Goal: Transaction & Acquisition: Purchase product/service

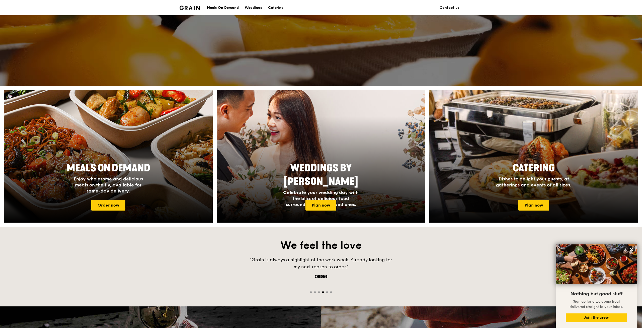
scroll to position [102, 0]
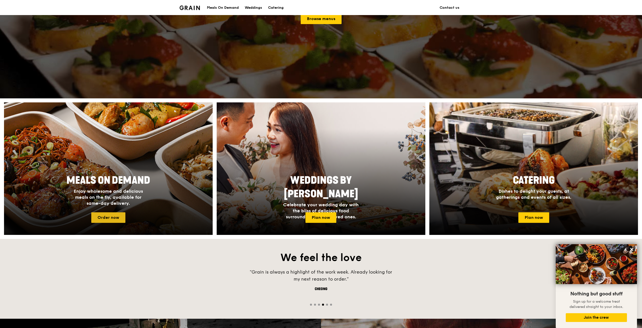
click at [103, 216] on link "Order now" at bounding box center [108, 217] width 34 height 11
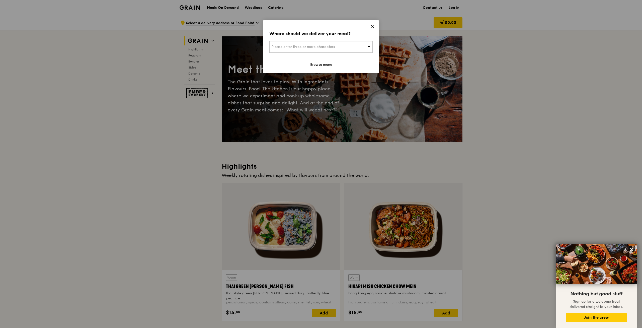
click at [345, 51] on div "Please enter three or more characters" at bounding box center [320, 47] width 103 height 12
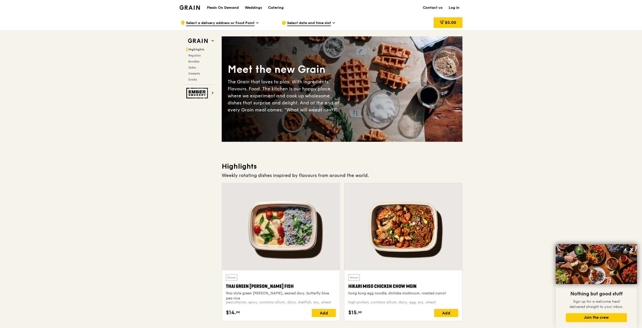
click at [225, 25] on span "Select a delivery address or Food Point" at bounding box center [220, 24] width 68 height 6
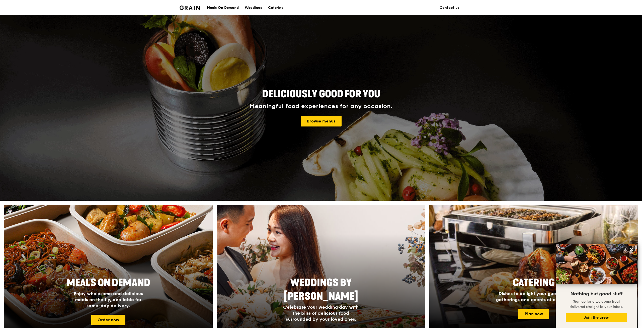
scroll to position [102, 0]
